Goal: Browse casually: Explore the website without a specific task or goal

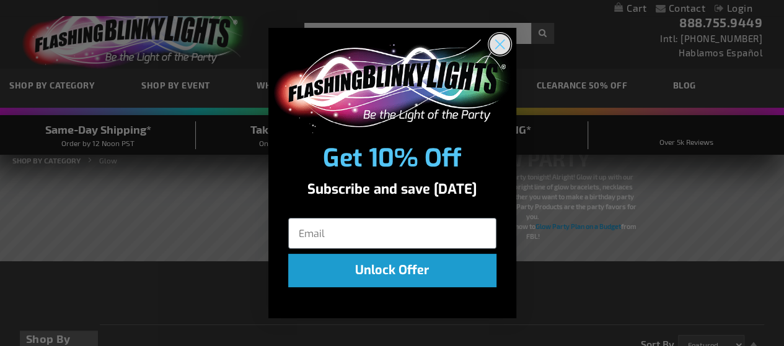
click at [499, 41] on circle "Close dialog" at bounding box center [499, 44] width 20 height 20
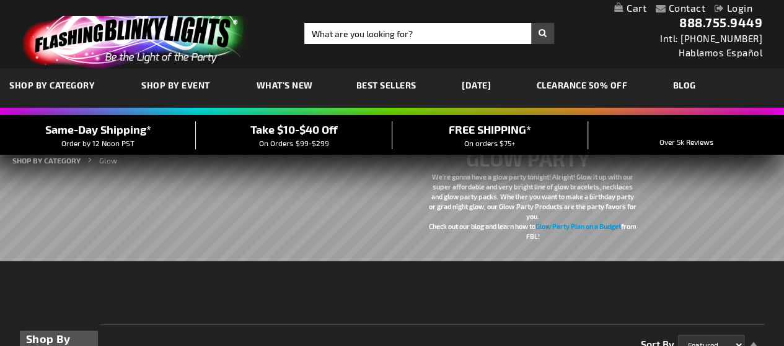
click at [391, 85] on span "Best Sellers" at bounding box center [386, 85] width 60 height 11
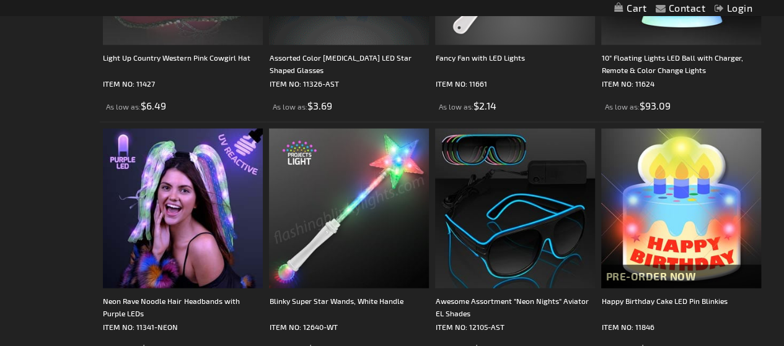
scroll to position [3842, 0]
